Goal: Transaction & Acquisition: Purchase product/service

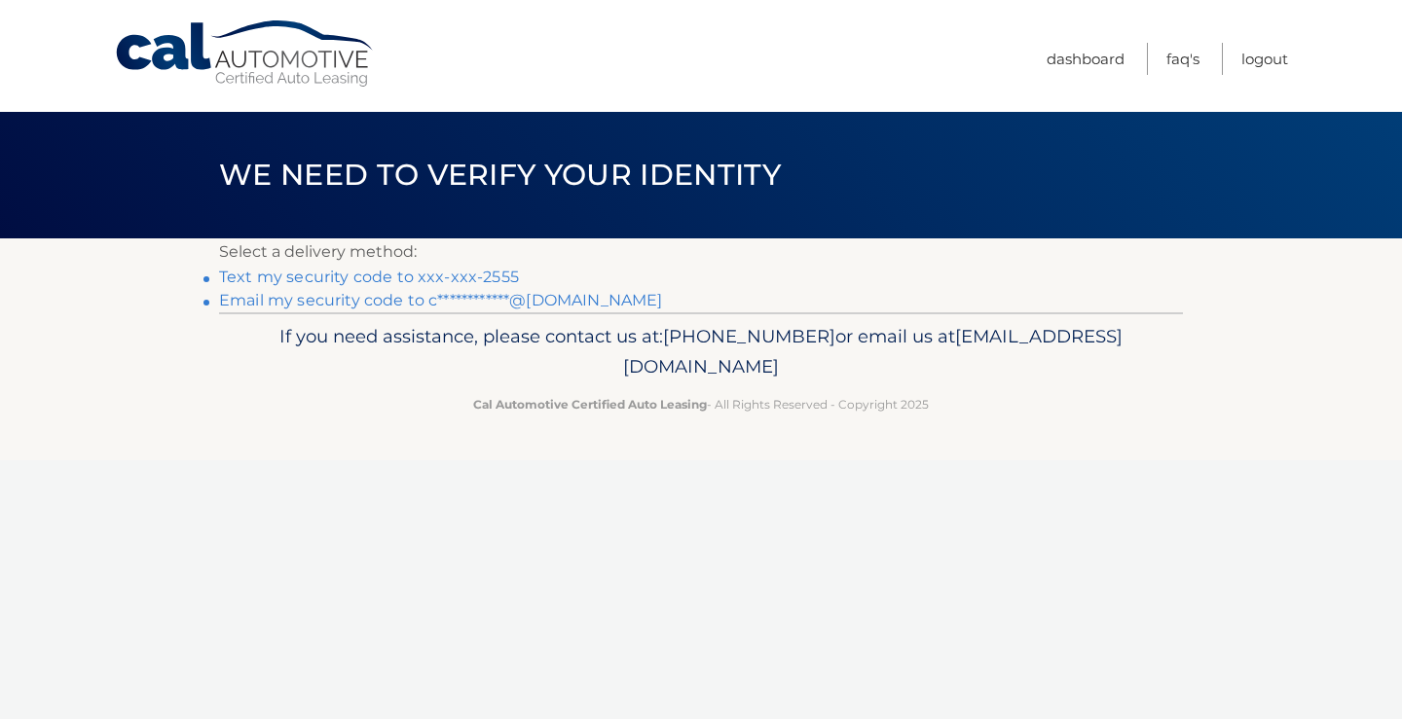
click at [493, 274] on link "Text my security code to xxx-xxx-2555" at bounding box center [369, 277] width 300 height 18
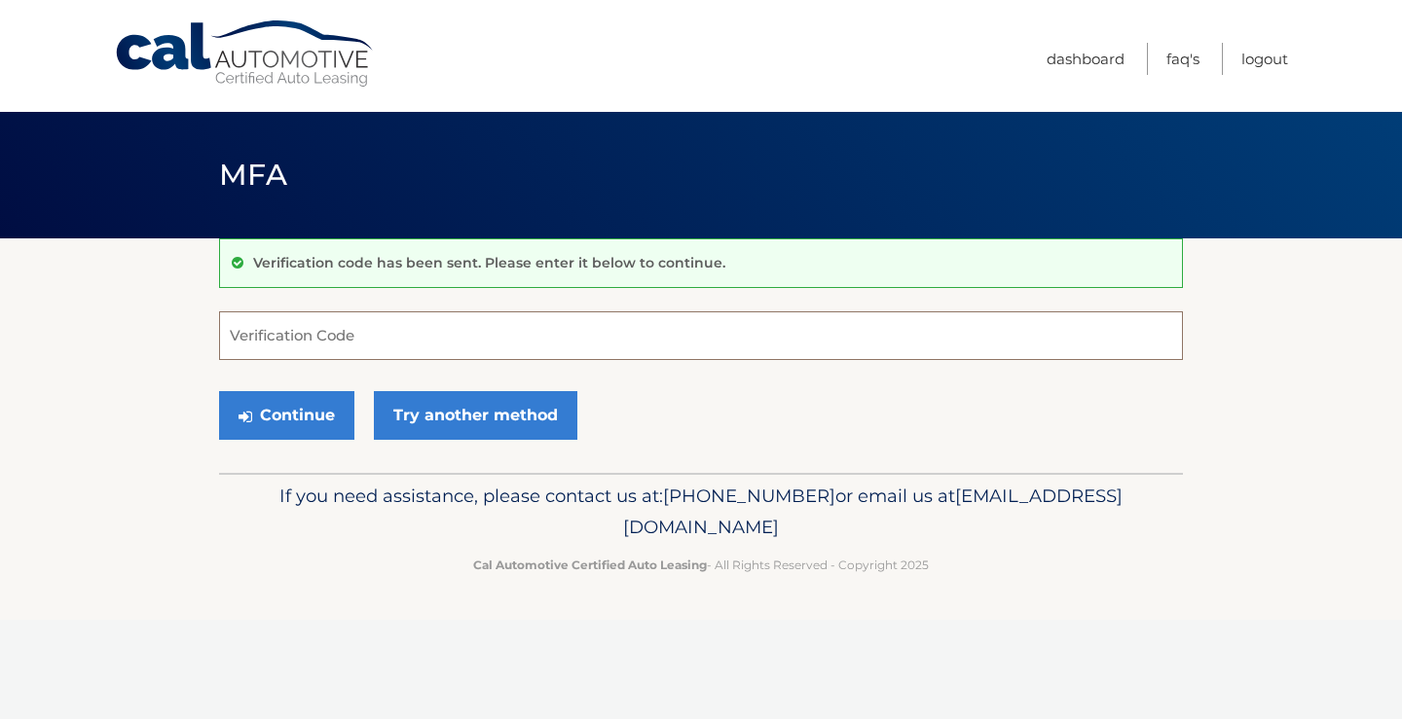
click at [350, 326] on input "Verification Code" at bounding box center [701, 336] width 964 height 49
click at [334, 329] on input "Verification Code" at bounding box center [701, 336] width 964 height 49
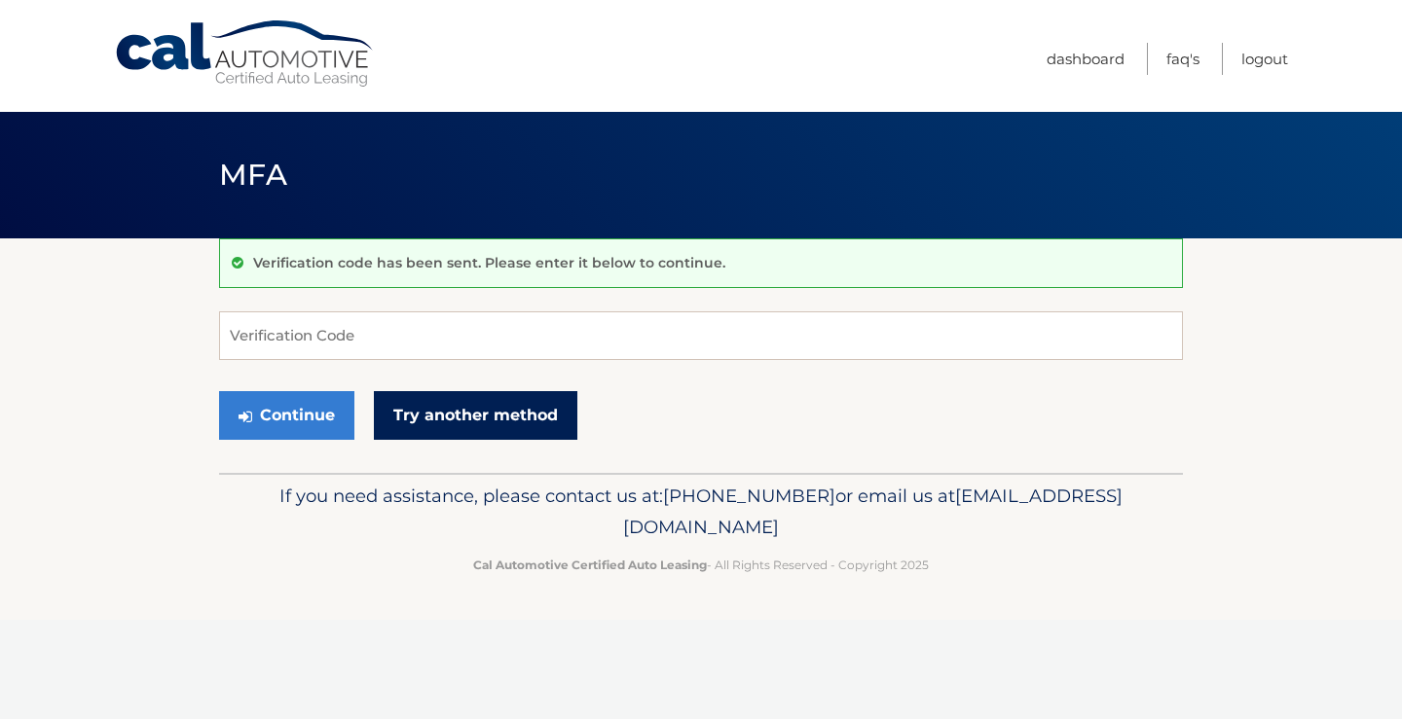
click at [456, 418] on link "Try another method" at bounding box center [475, 415] width 203 height 49
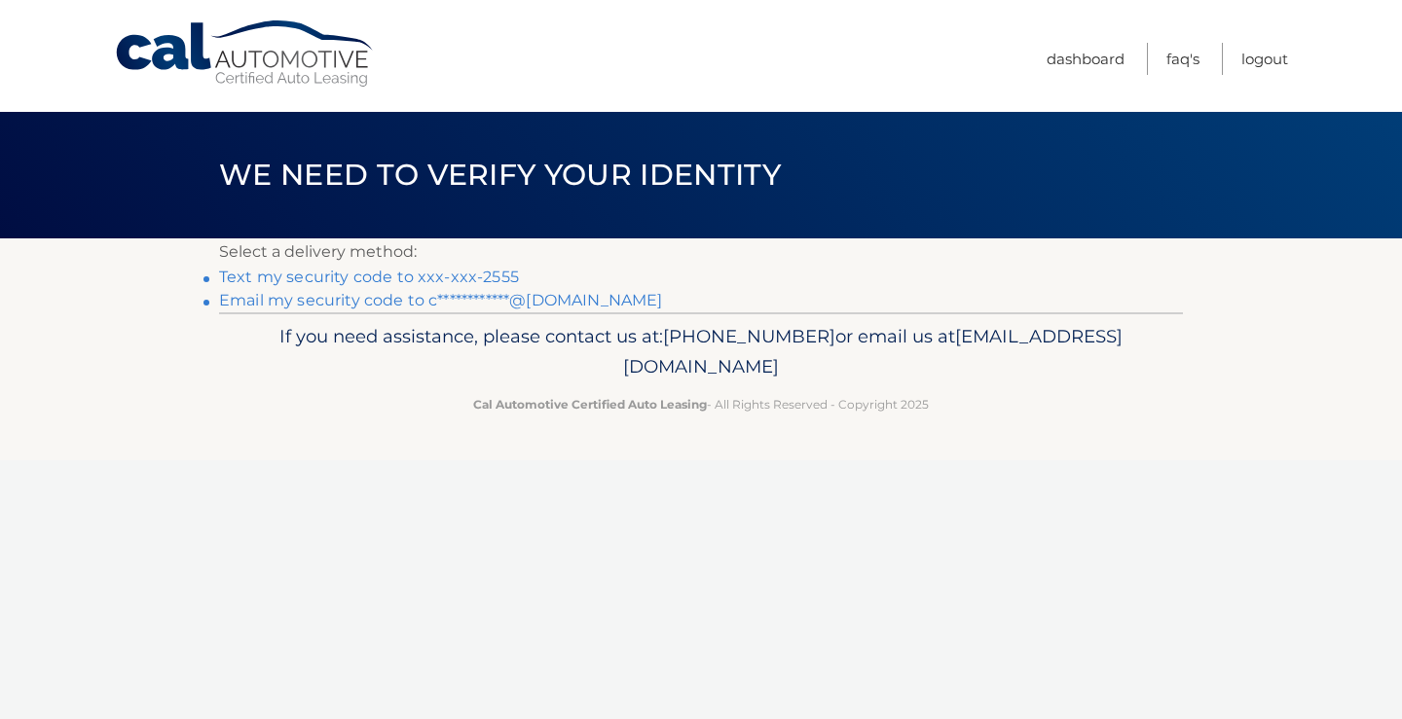
click at [451, 296] on link "**********" at bounding box center [440, 300] width 443 height 18
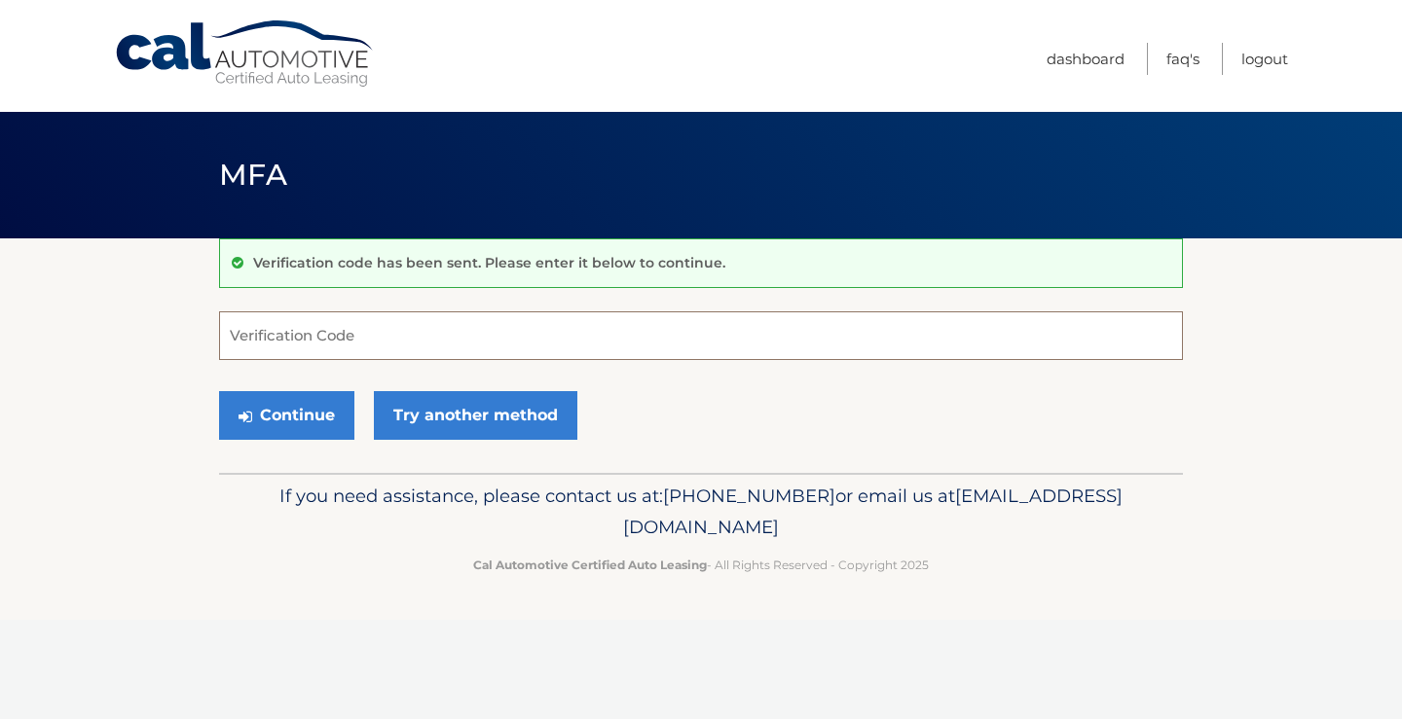
click at [262, 328] on input "Verification Code" at bounding box center [701, 336] width 964 height 49
type input "910099"
click at [277, 408] on button "Continue" at bounding box center [286, 415] width 135 height 49
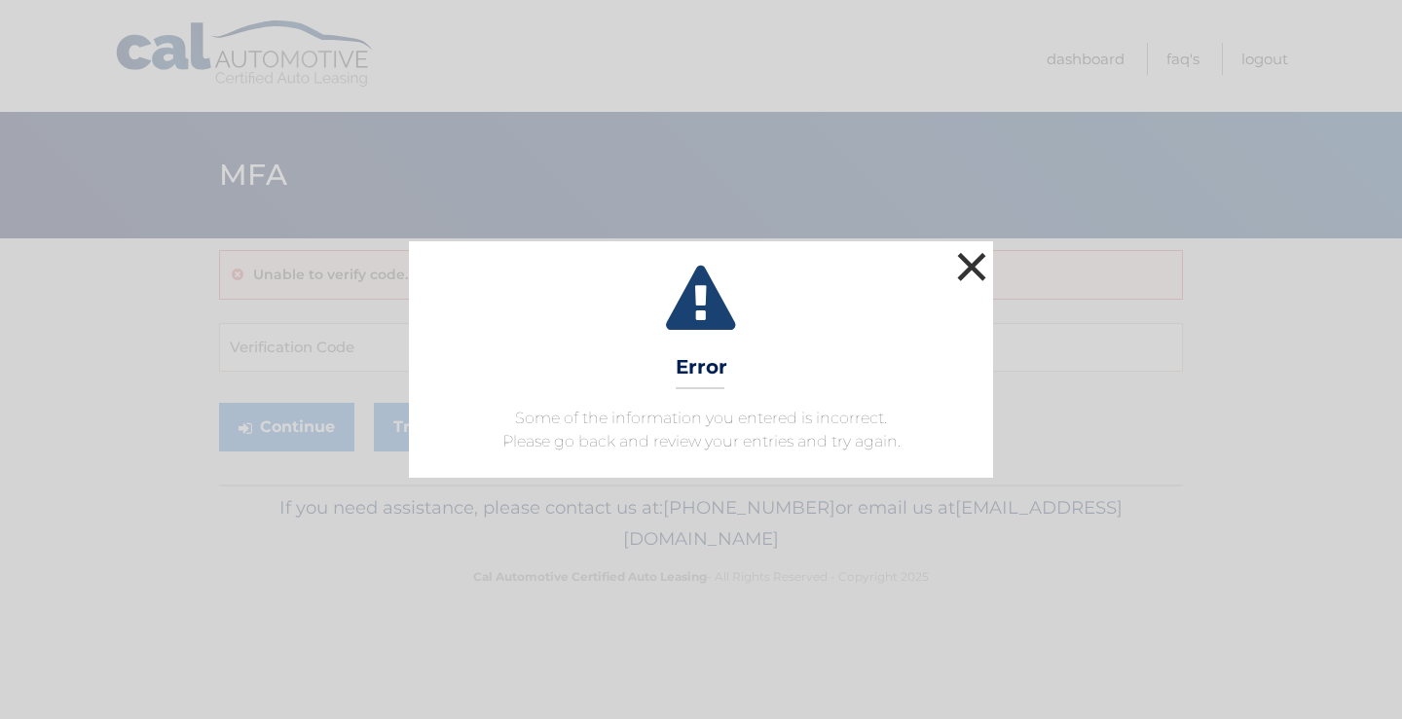
click at [960, 259] on button "×" at bounding box center [971, 266] width 39 height 39
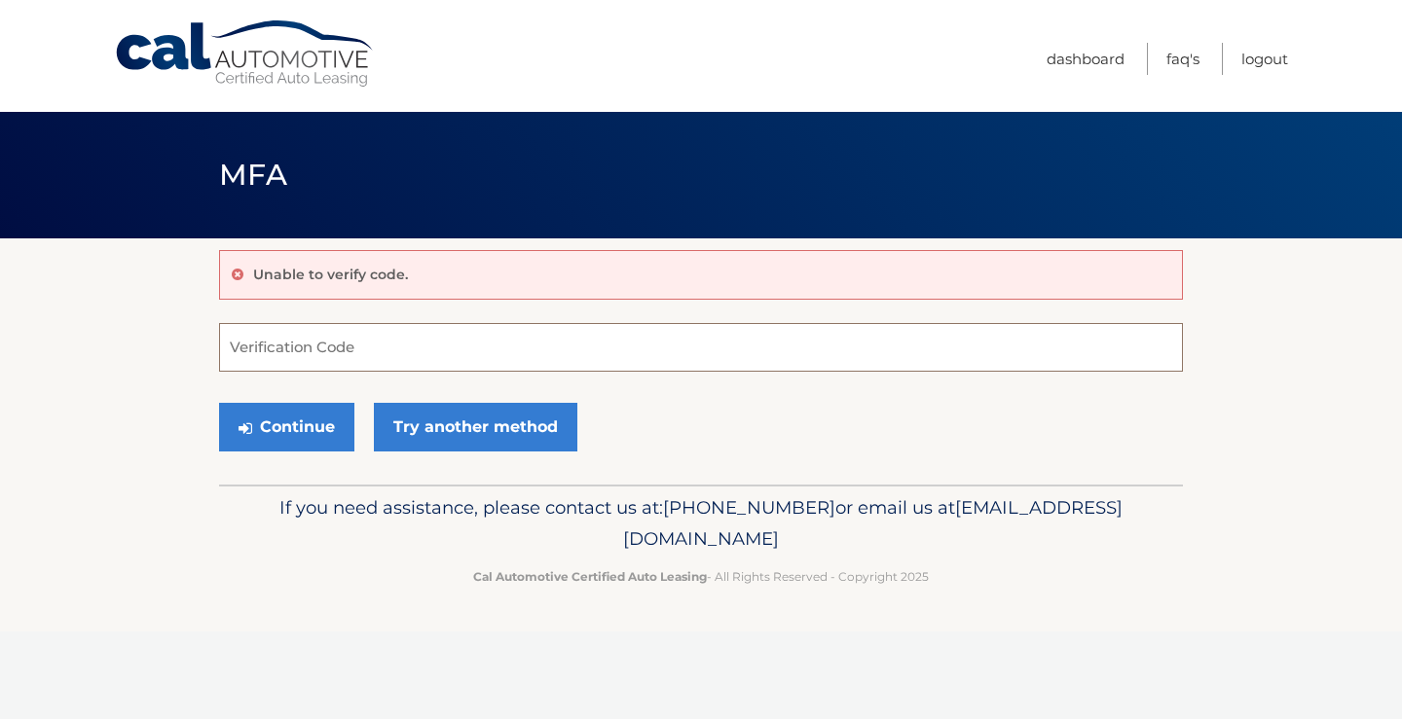
click at [256, 346] on input "Verification Code" at bounding box center [701, 347] width 964 height 49
type input "9"
click at [271, 353] on input "658" at bounding box center [701, 347] width 964 height 49
click at [279, 359] on input "658" at bounding box center [701, 347] width 964 height 49
click at [259, 344] on input "658" at bounding box center [701, 347] width 964 height 49
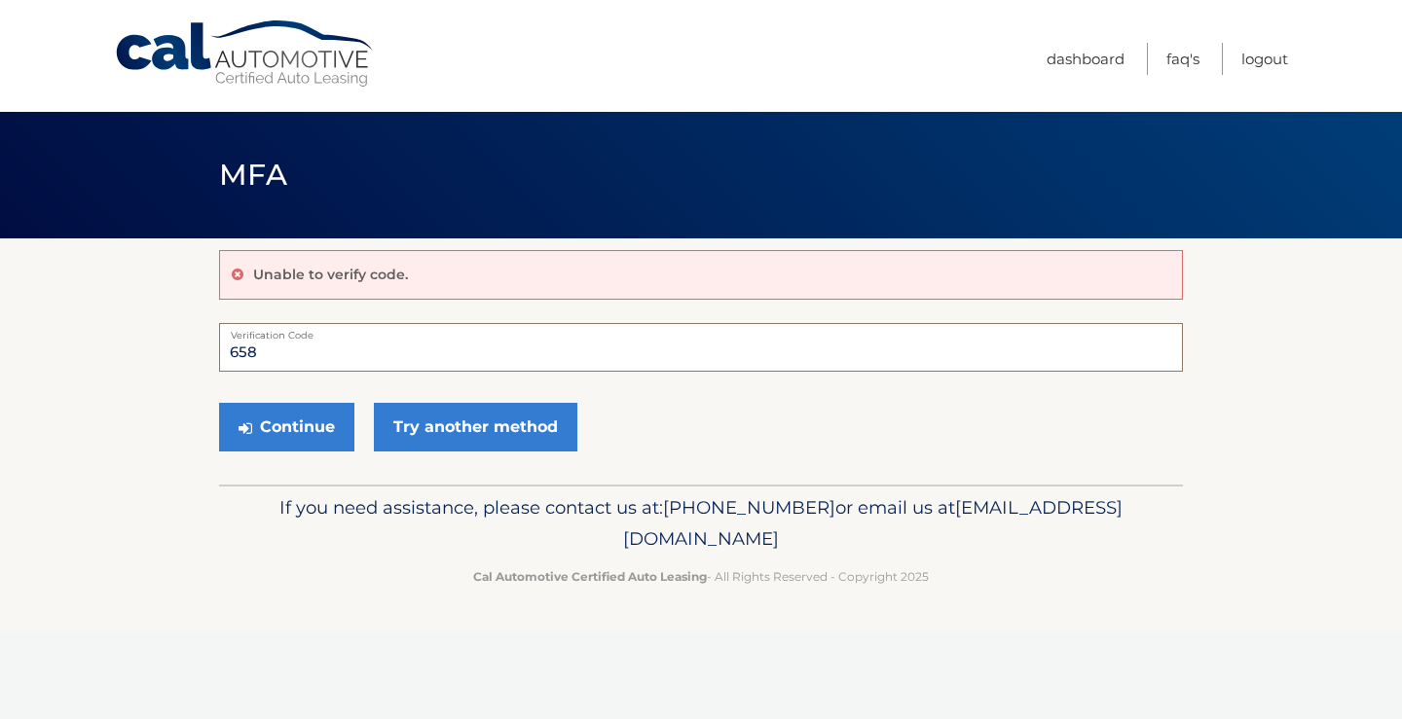
click at [273, 348] on input "658" at bounding box center [701, 347] width 964 height 49
type input "6"
type input "658754"
click at [276, 421] on button "Continue" at bounding box center [286, 427] width 135 height 49
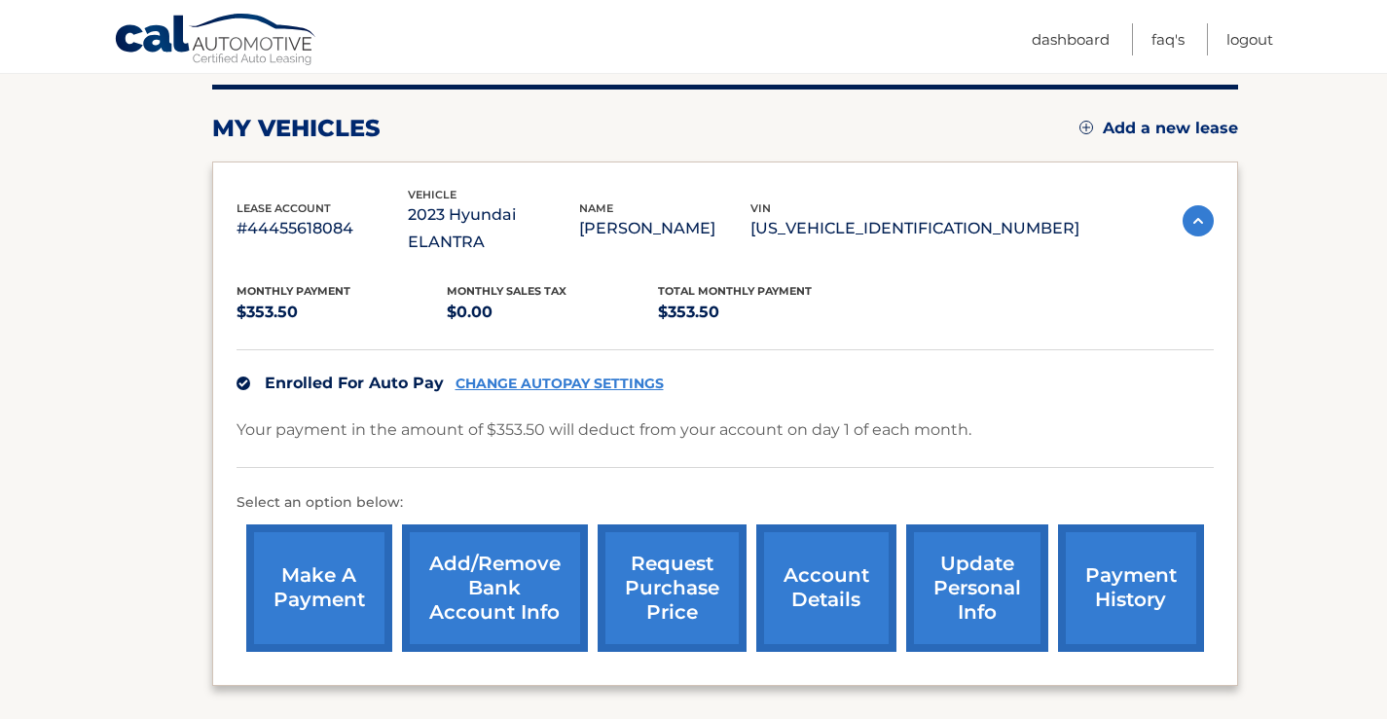
scroll to position [292, 0]
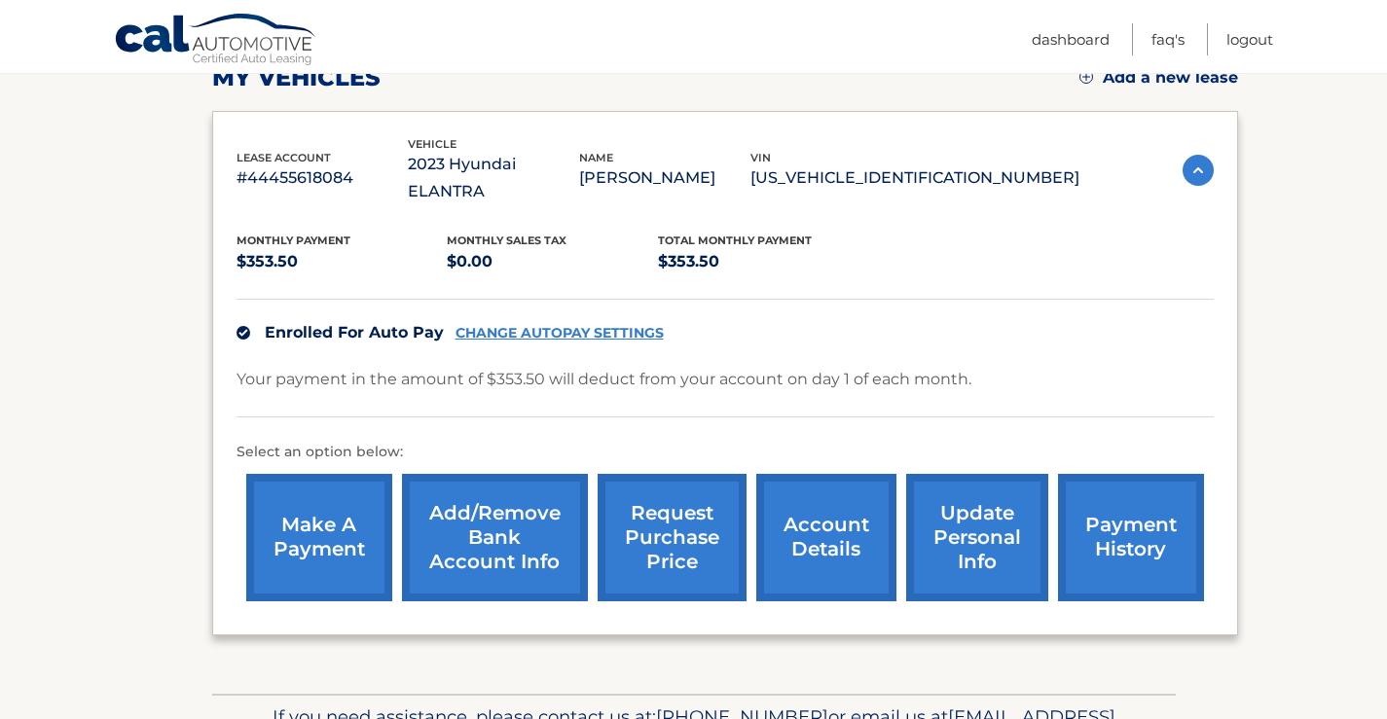
click at [301, 496] on link "make a payment" at bounding box center [319, 538] width 146 height 128
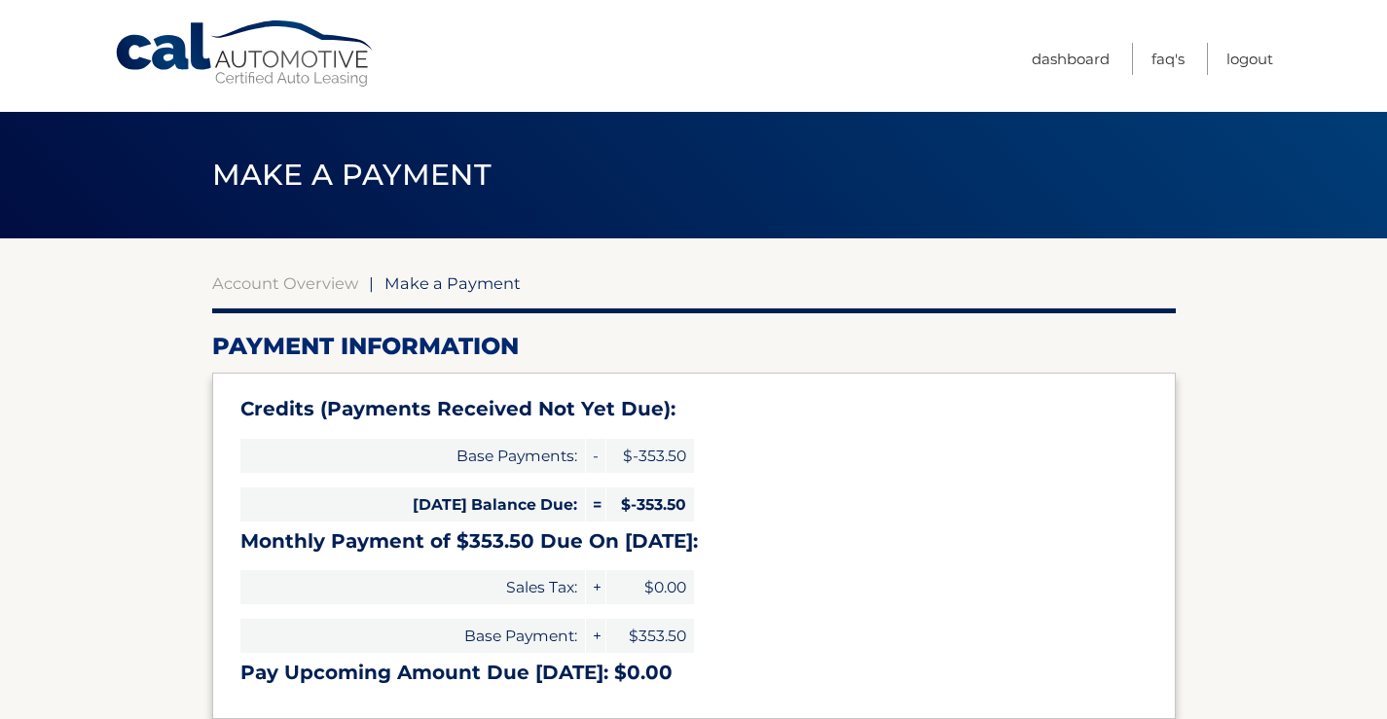
select select "MGExZWEwZjctZmRkZS00NjFkLWJiNGQtY2VkNzY4N2FjZDJh"
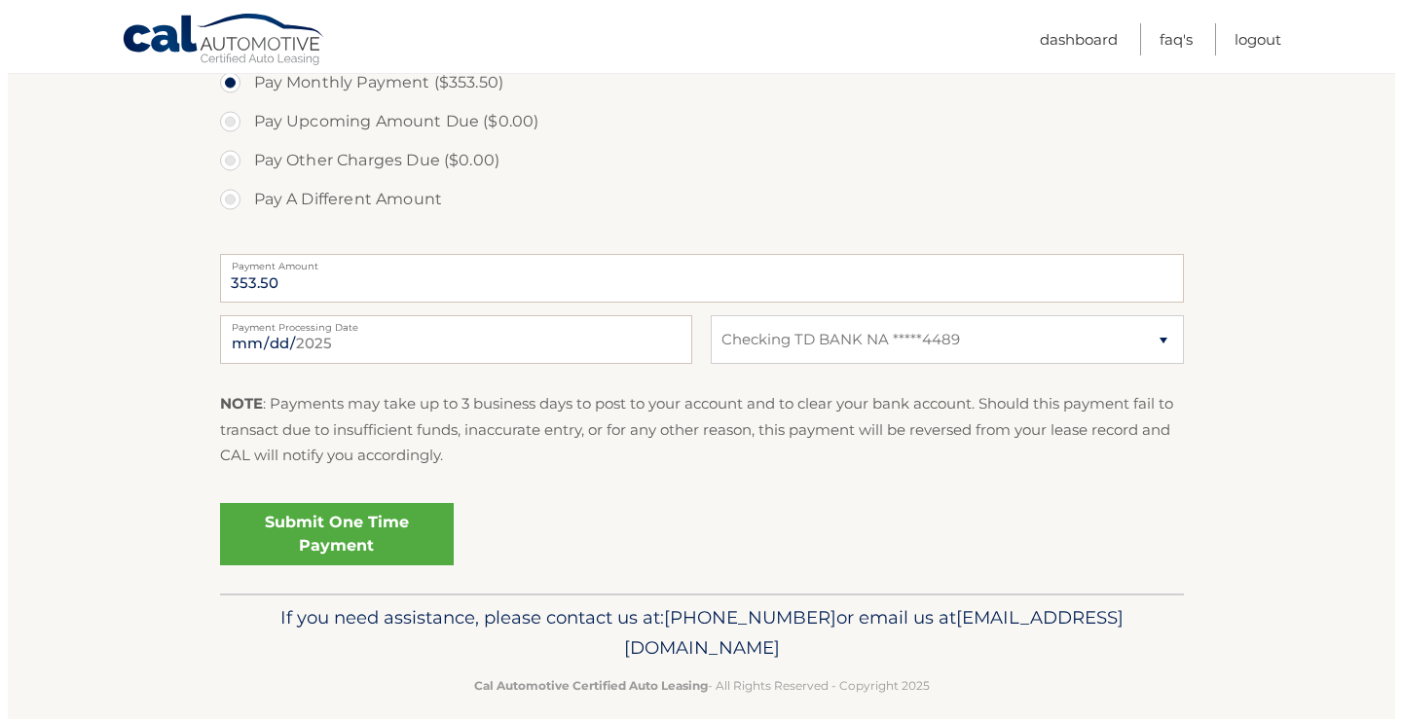
scroll to position [754, 0]
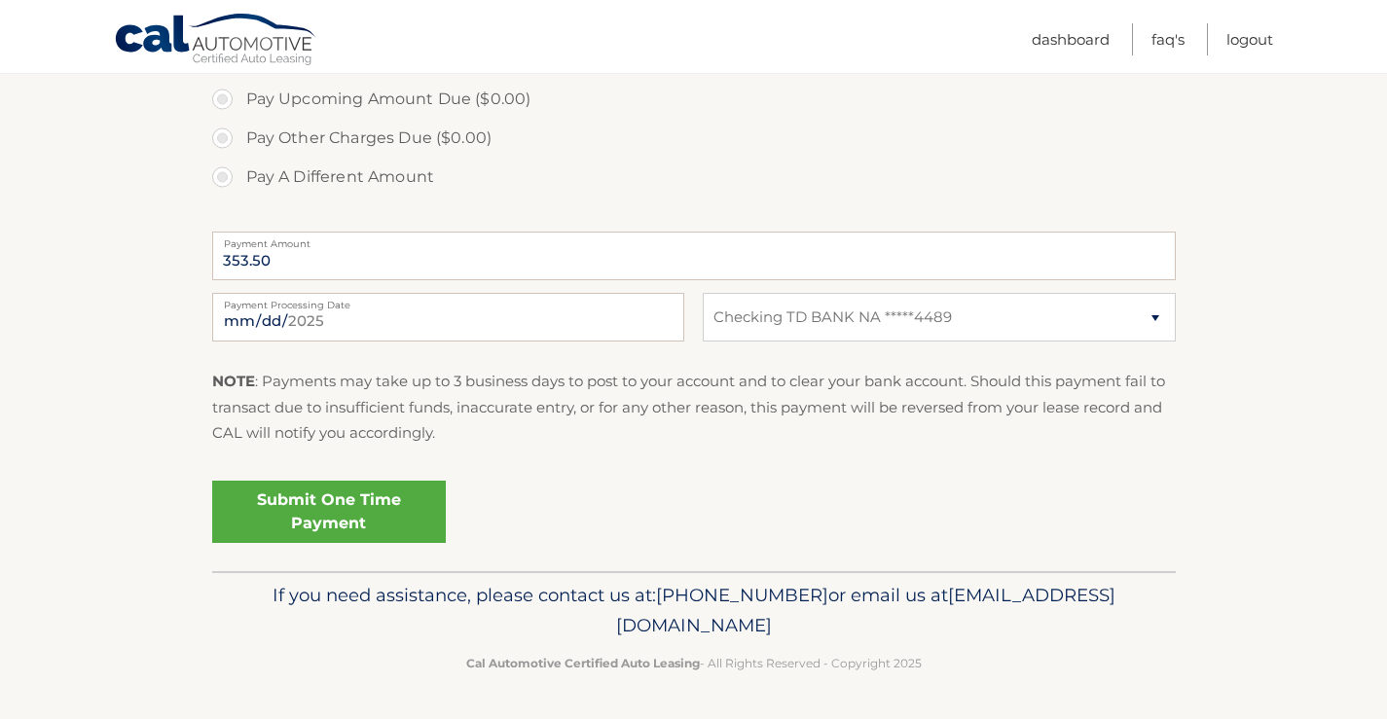
click at [354, 504] on link "Submit One Time Payment" at bounding box center [329, 512] width 234 height 62
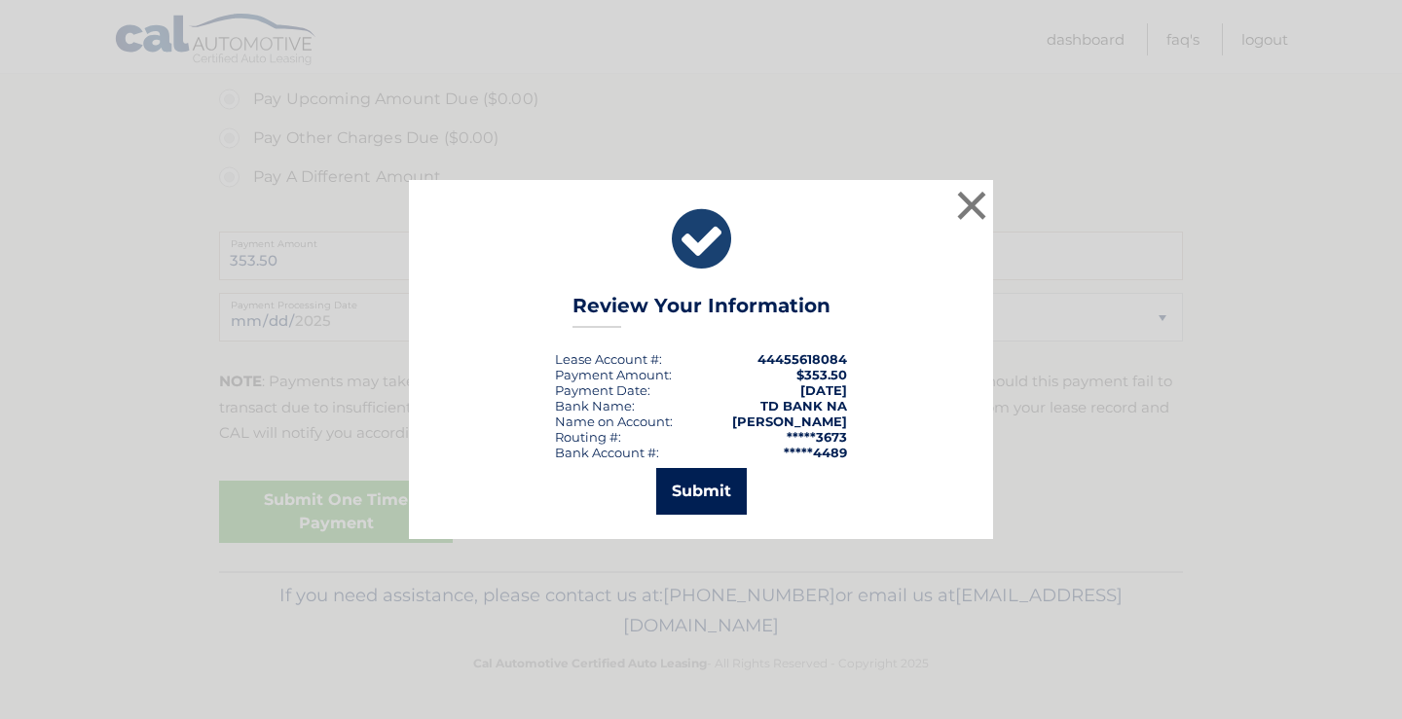
click at [715, 497] on button "Submit" at bounding box center [701, 491] width 91 height 47
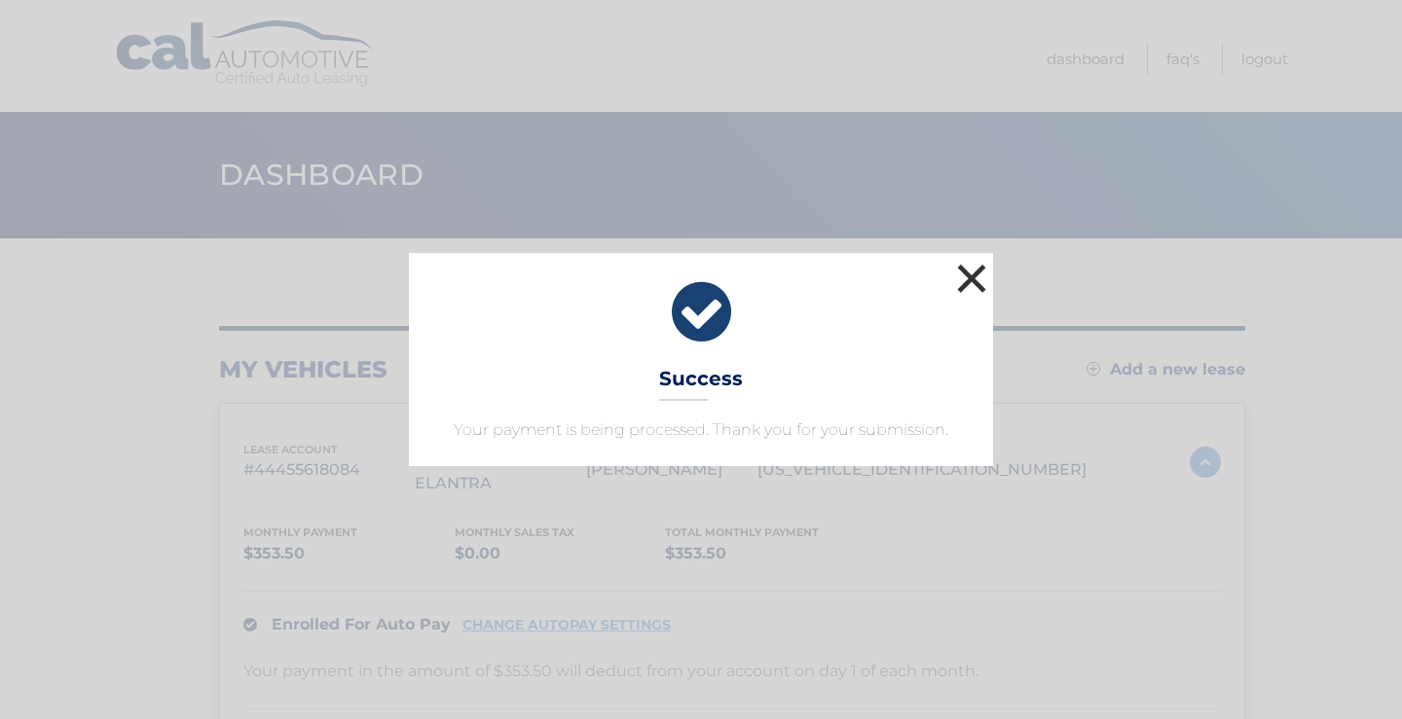
click at [975, 274] on button "×" at bounding box center [971, 278] width 39 height 39
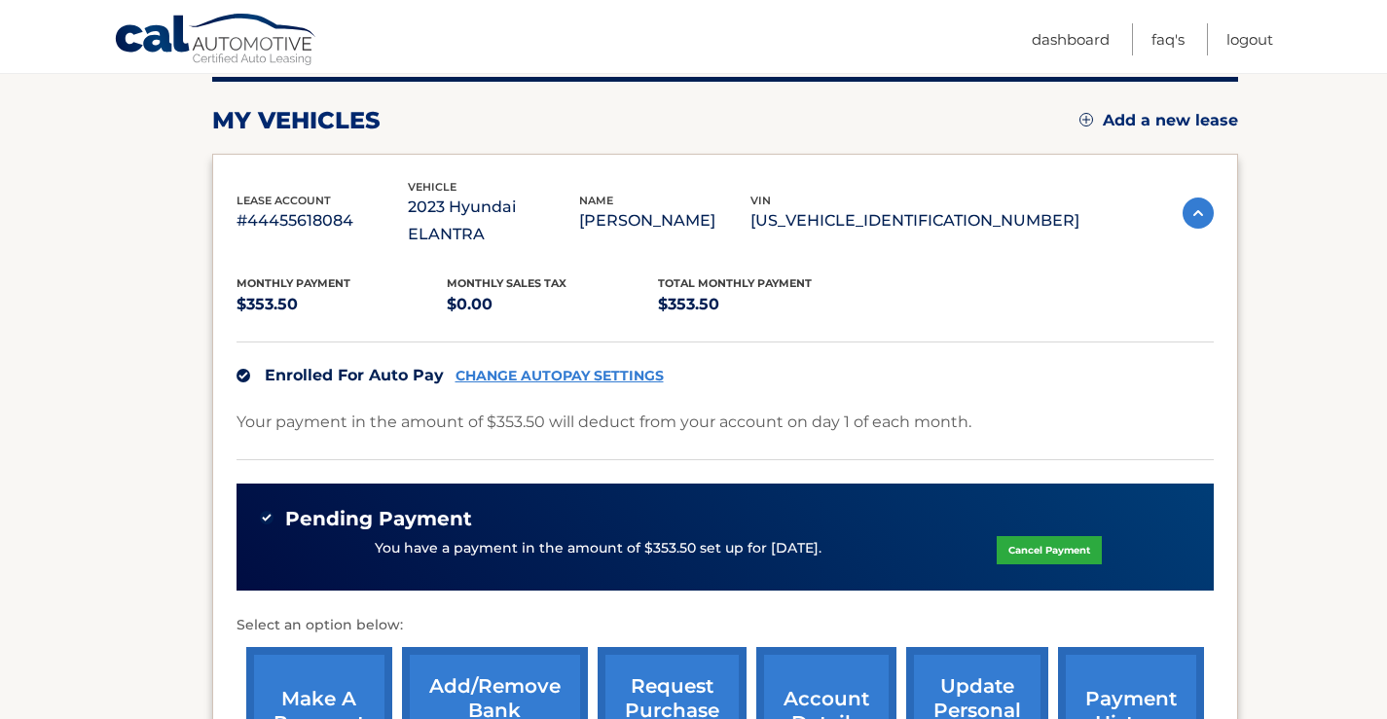
scroll to position [292, 0]
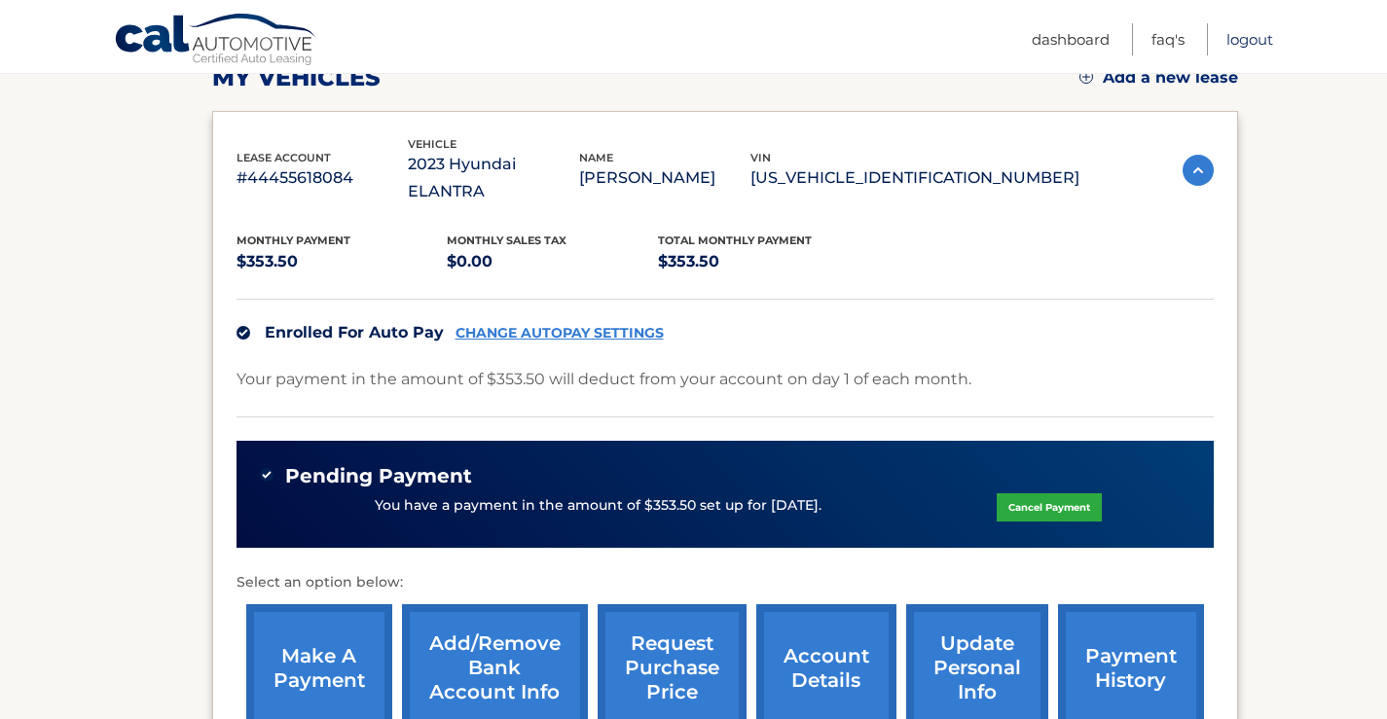
click at [1249, 43] on link "Logout" at bounding box center [1250, 39] width 47 height 32
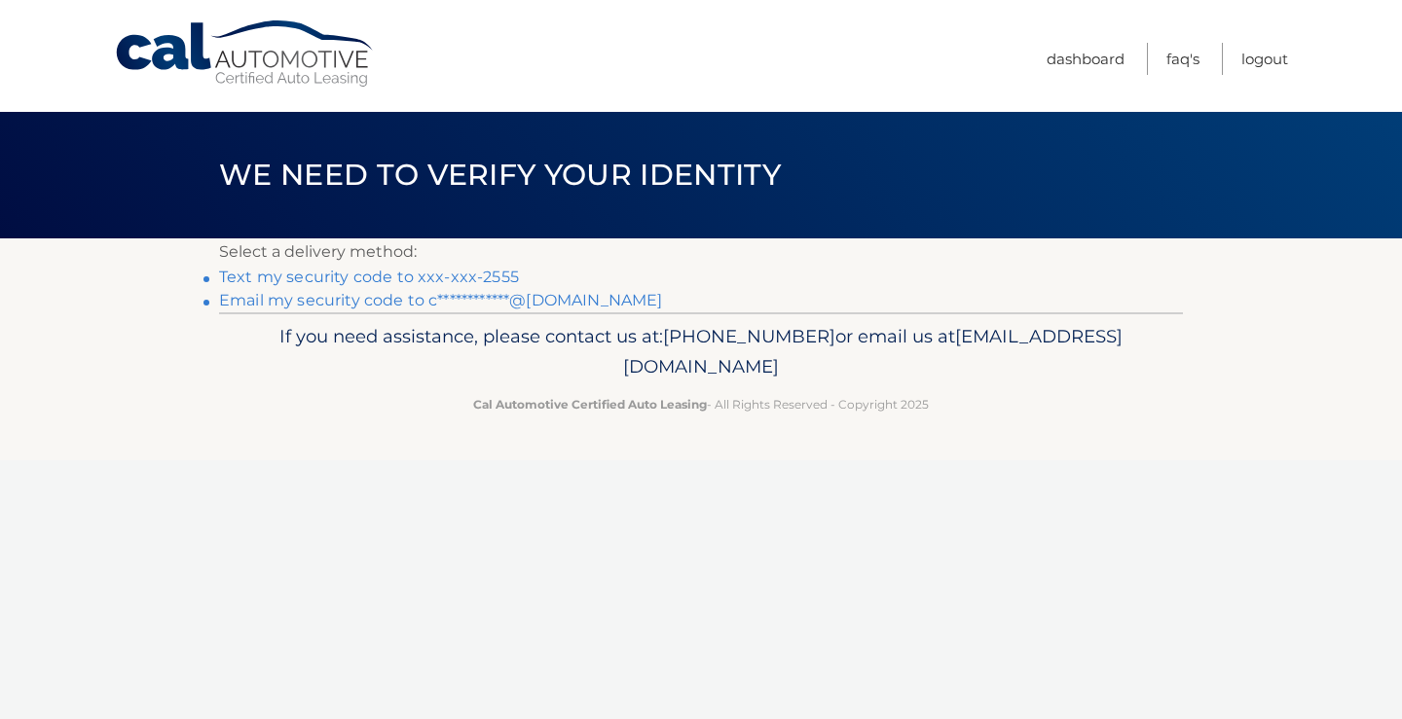
click at [486, 274] on link "Text my security code to xxx-xxx-2555" at bounding box center [369, 277] width 300 height 18
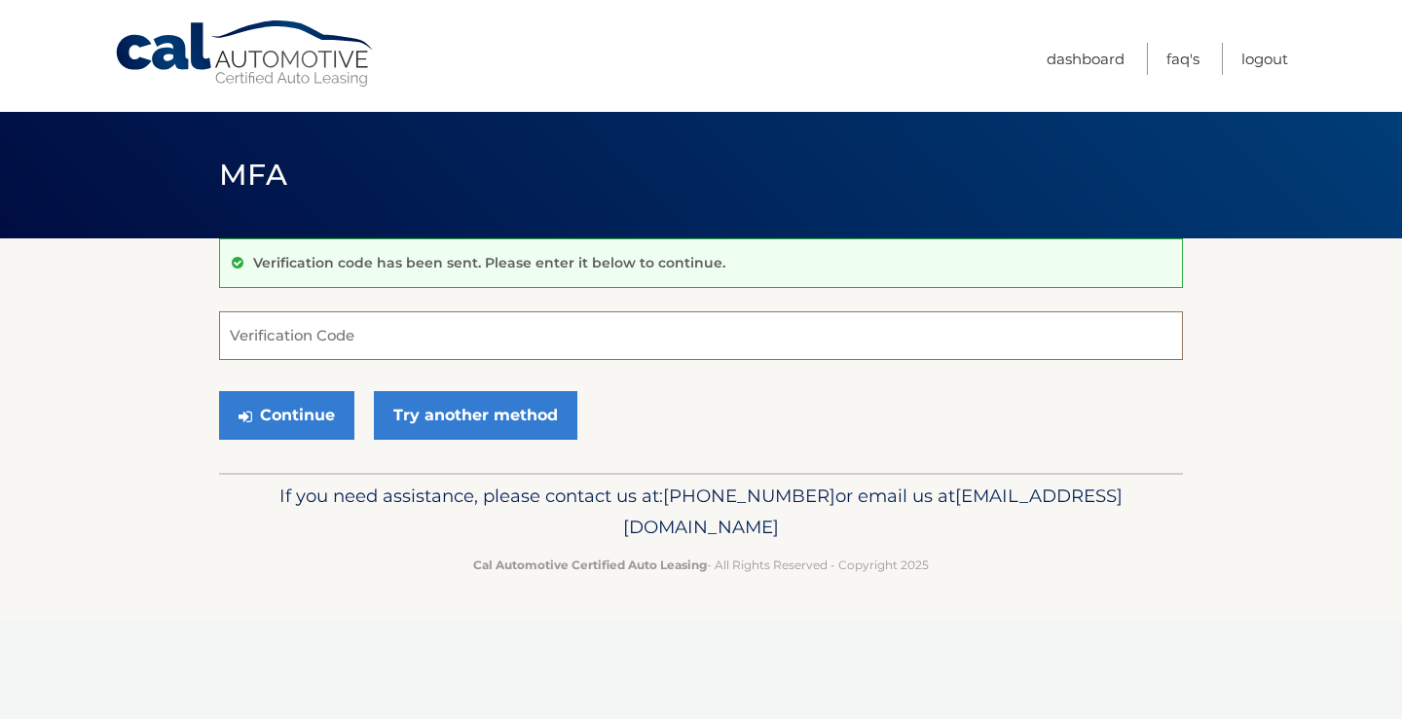
click at [386, 331] on input "Verification Code" at bounding box center [701, 336] width 964 height 49
type input "847721"
click at [279, 412] on button "Continue" at bounding box center [286, 415] width 135 height 49
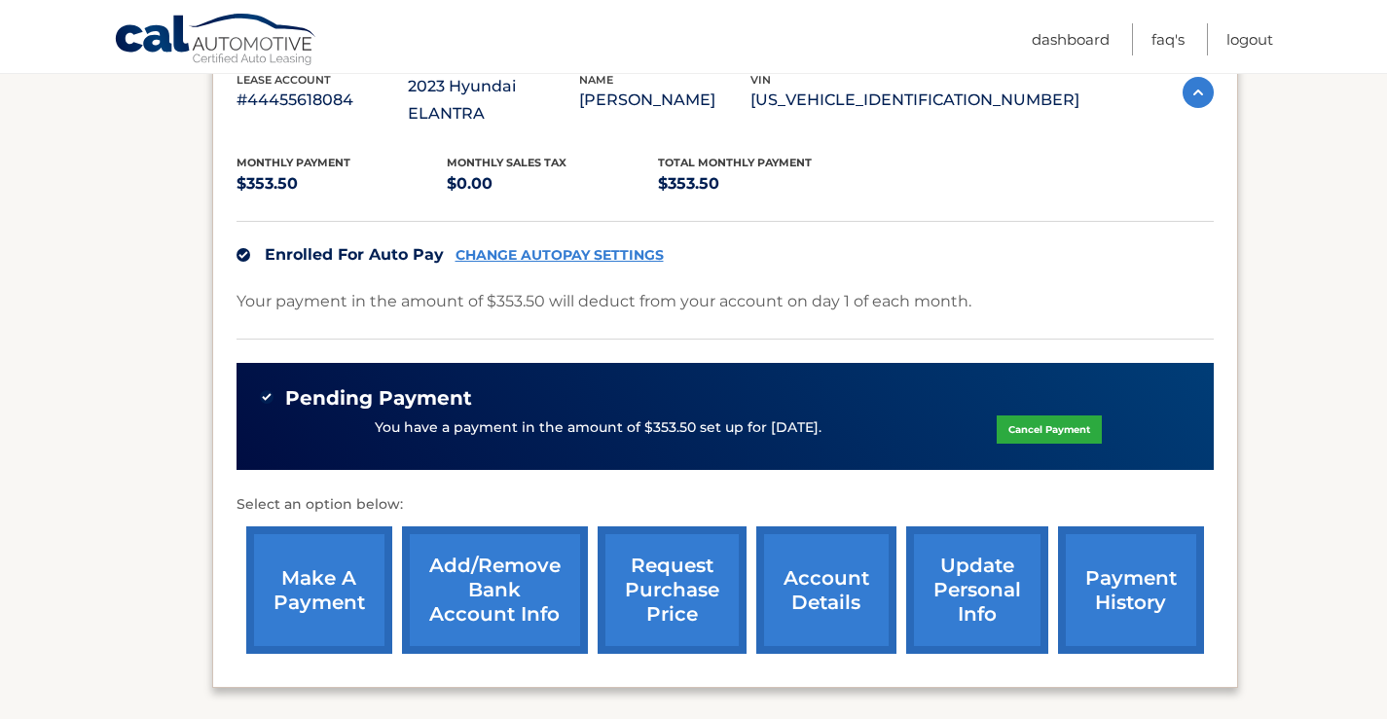
scroll to position [323, 0]
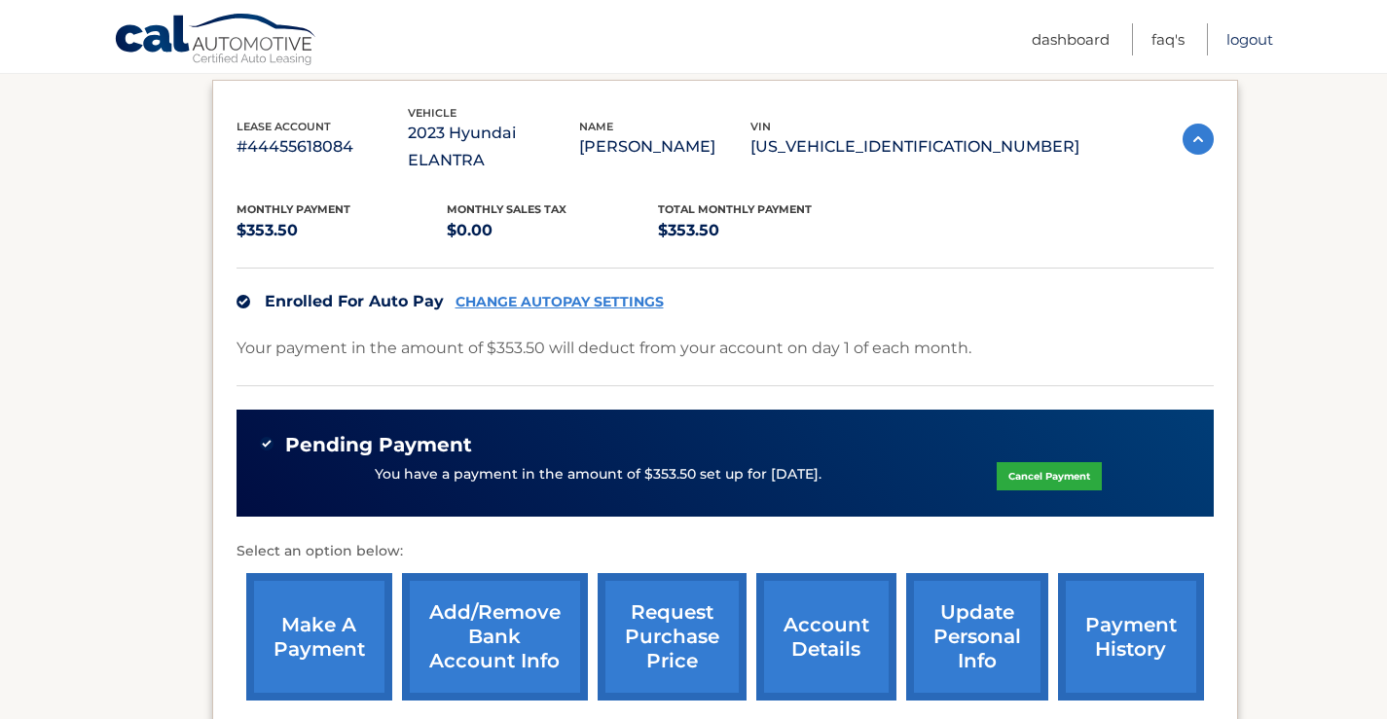
click at [1257, 41] on link "Logout" at bounding box center [1250, 39] width 47 height 32
